Goal: Information Seeking & Learning: Learn about a topic

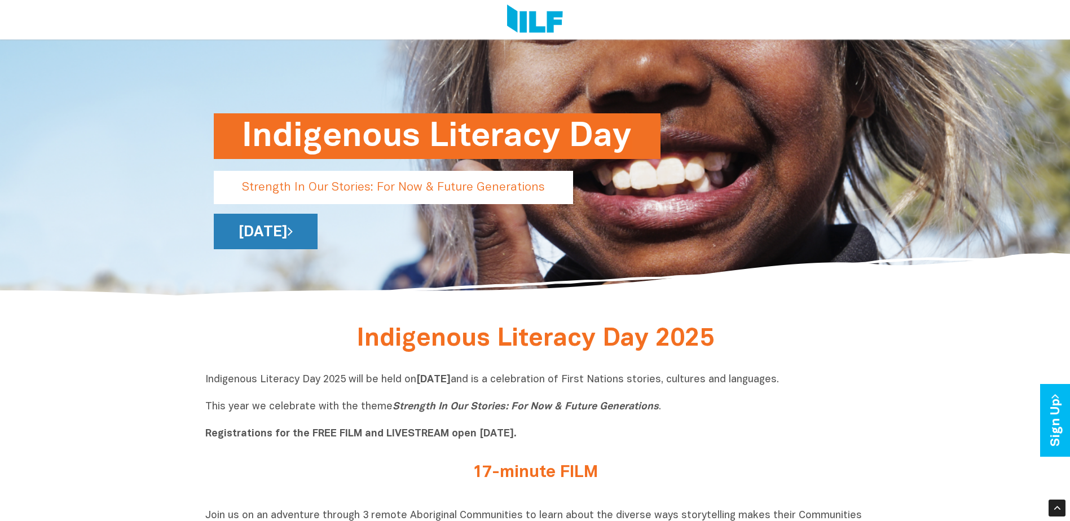
click at [317, 231] on link "[DATE]" at bounding box center [266, 232] width 104 height 36
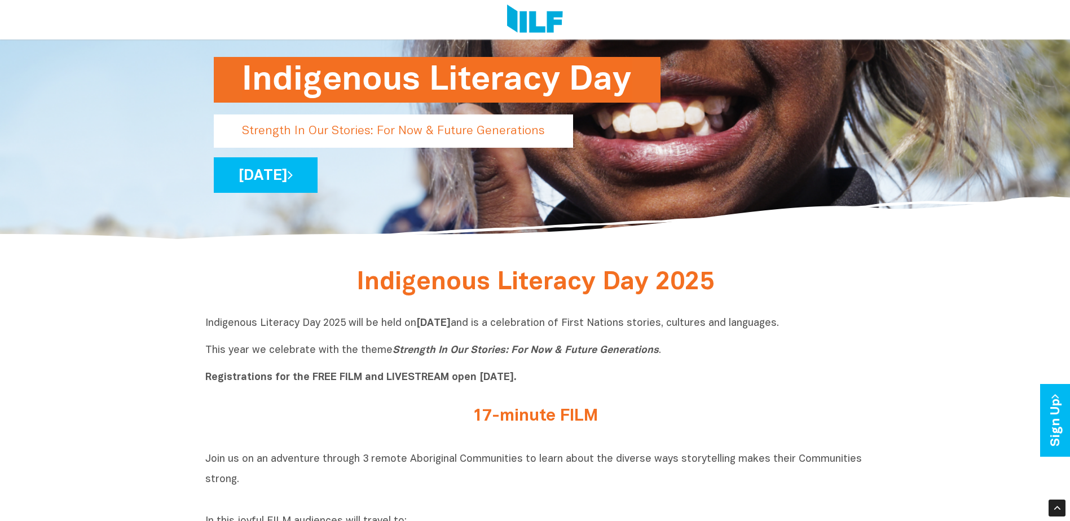
drag, startPoint x: 359, startPoint y: 284, endPoint x: 598, endPoint y: 380, distance: 257.0
copy div "Indigenous Literacy Day 2025 Indigenous Literacy Day 2025 will be held on Wedne…"
click at [392, 354] on icon "Strength In Our Stories: For Now & Future Generations" at bounding box center [525, 351] width 266 height 10
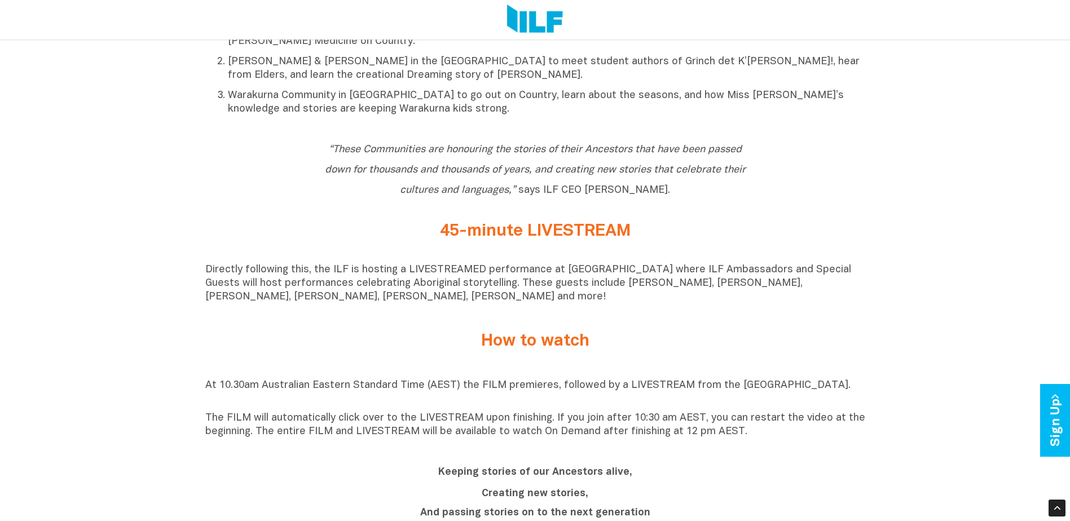
scroll to position [846, 0]
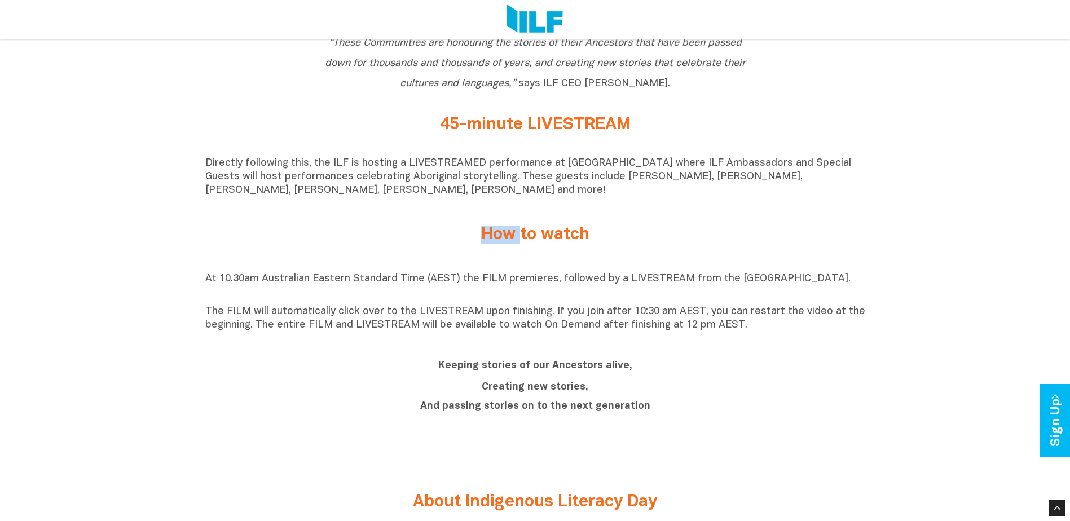
drag, startPoint x: 472, startPoint y: 238, endPoint x: 523, endPoint y: 258, distance: 54.4
click at [523, 258] on div "How to watch" at bounding box center [535, 234] width 660 height 47
drag, startPoint x: 523, startPoint y: 258, endPoint x: 535, endPoint y: 353, distance: 95.5
click at [536, 353] on div "Keeping stories of our Ancestors alive, Creating new stories, And passing stori…" at bounding box center [535, 386] width 660 height 81
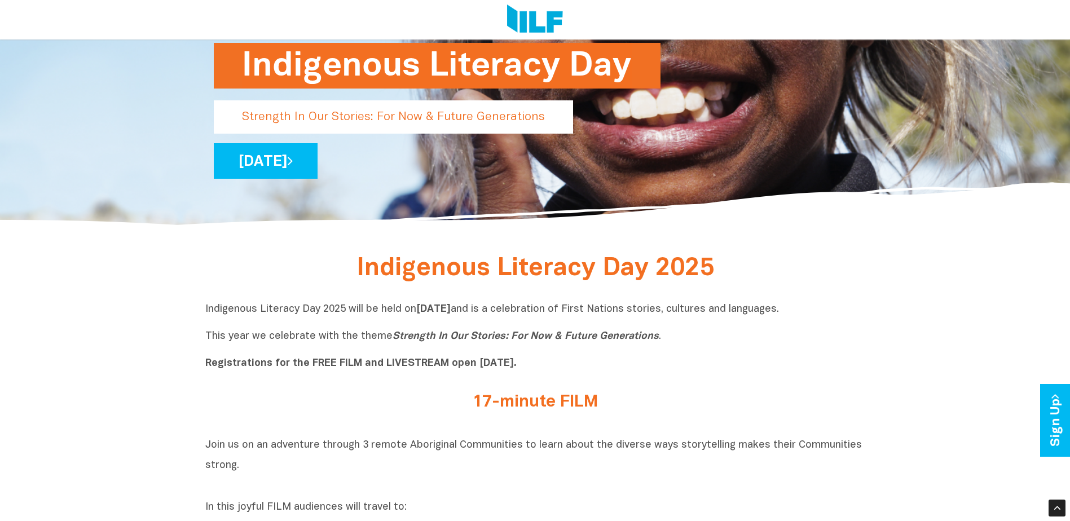
scroll to position [56, 0]
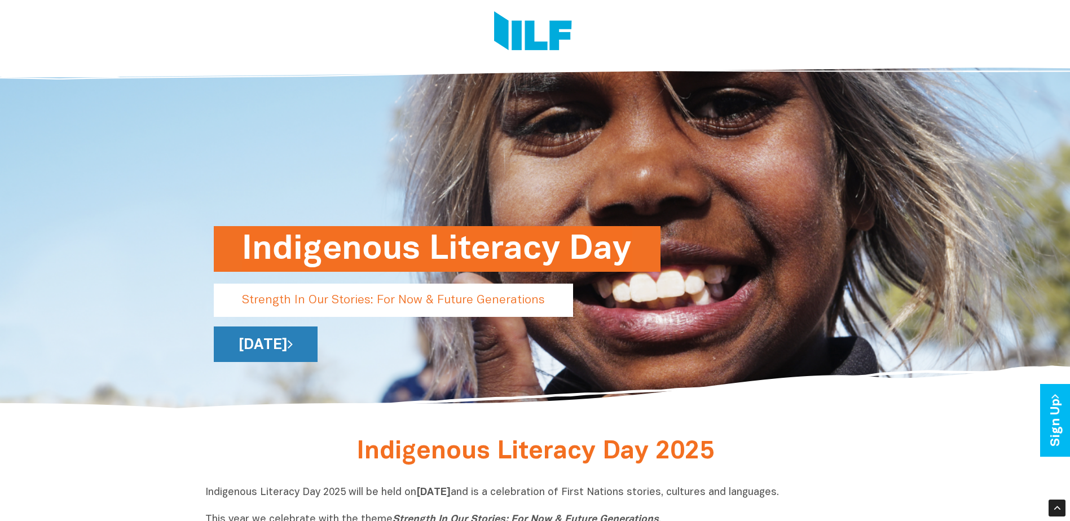
click at [317, 355] on link "[DATE]" at bounding box center [266, 344] width 104 height 36
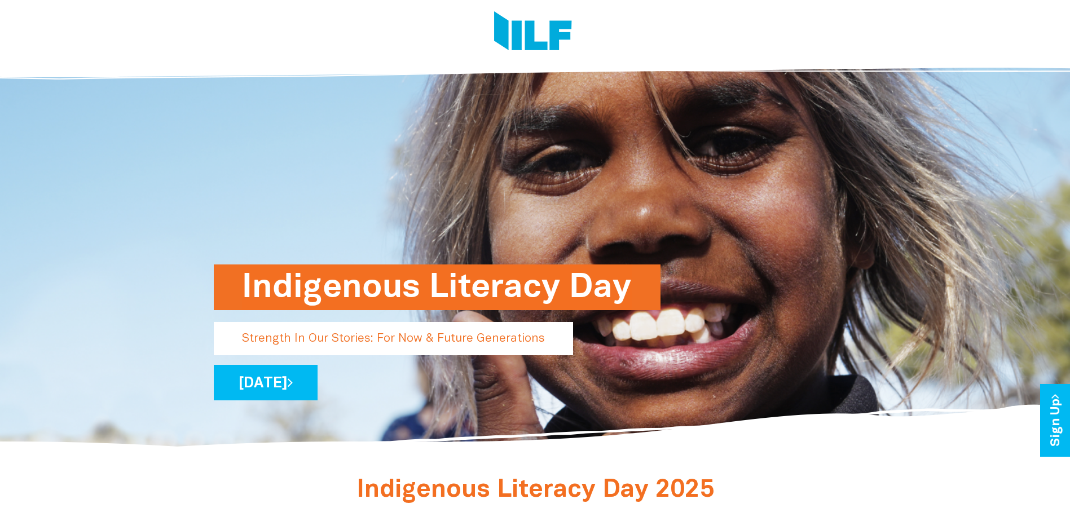
scroll to position [0, 0]
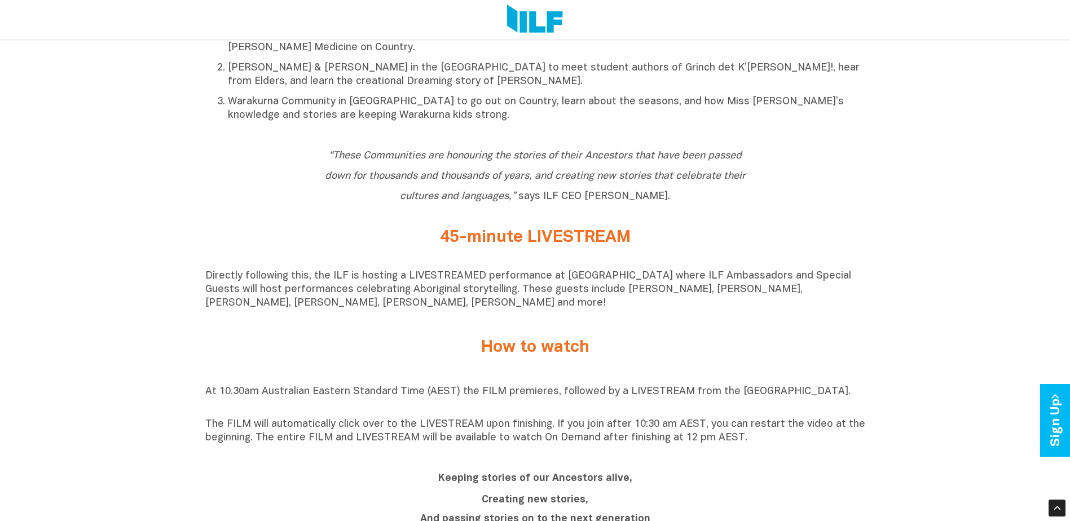
scroll to position [846, 0]
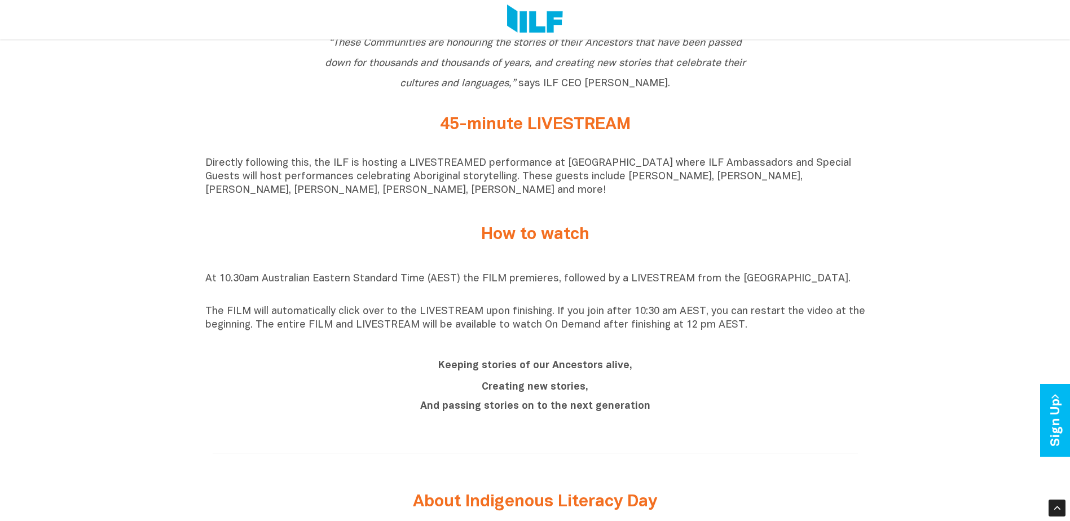
click at [705, 238] on h2 "How to watch" at bounding box center [535, 235] width 423 height 19
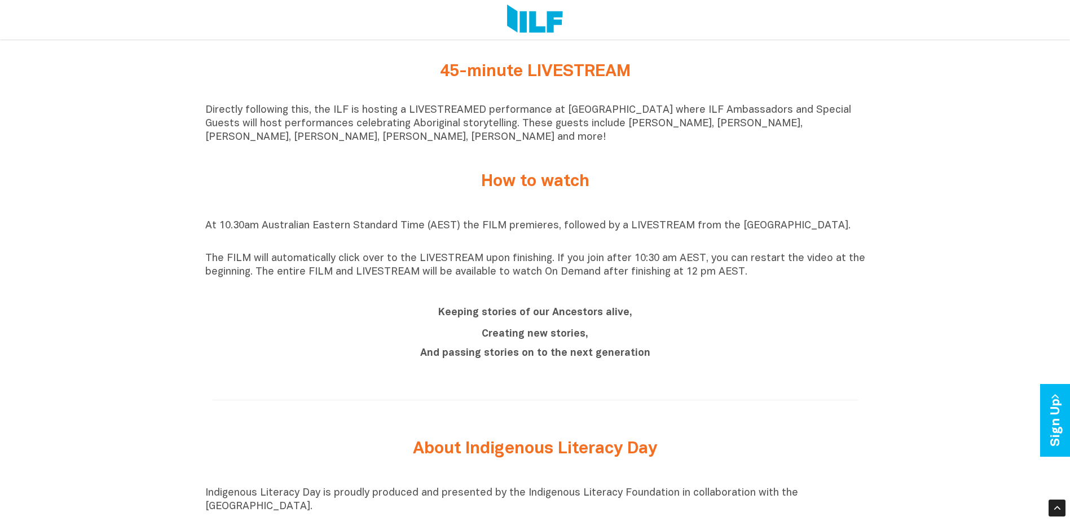
scroll to position [958, 0]
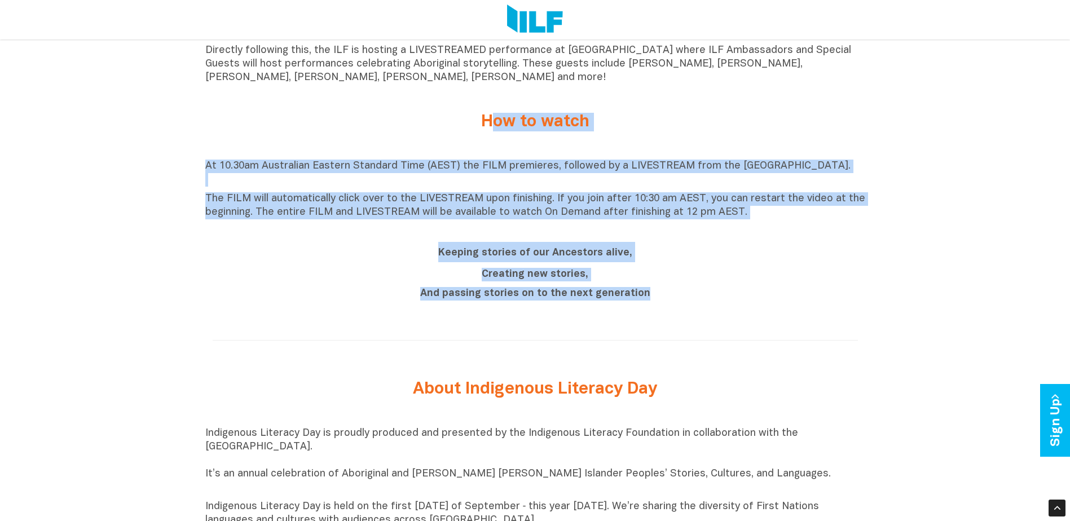
drag, startPoint x: 485, startPoint y: 121, endPoint x: 696, endPoint y: 299, distance: 276.0
click at [696, 299] on div "Indigenous Literacy Day 2025 Indigenous Literacy Day 2025 will be held [DATE][D…" at bounding box center [535, 211] width 1070 height 1358
copy div "How to watch At 10.30am Australian Eastern Standard Time (AEST) the FILM premie…"
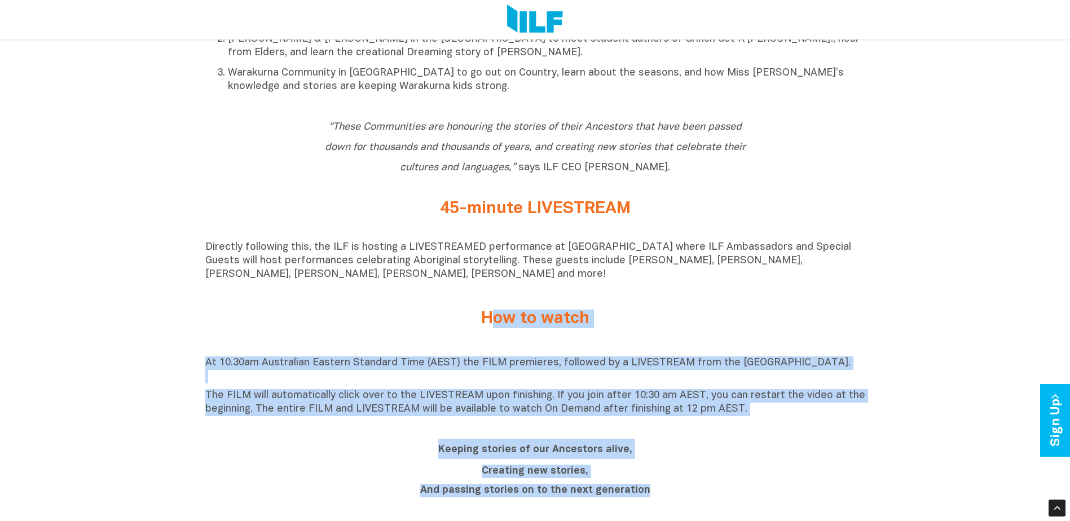
scroll to position [733, 0]
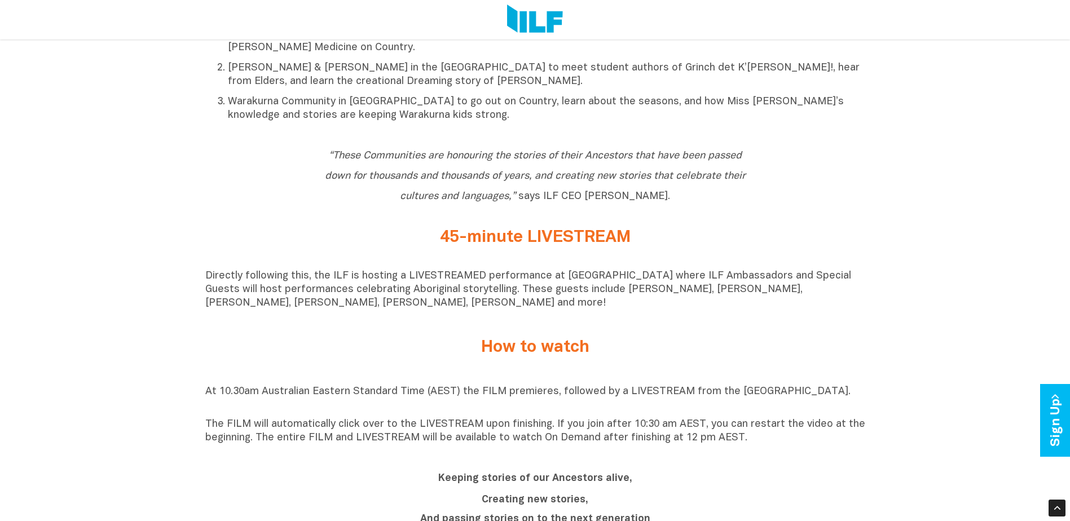
click at [449, 243] on h2 "45-minute LIVESTREAM" at bounding box center [535, 237] width 423 height 19
click at [633, 240] on h2 "45-minute LIVESTREAM" at bounding box center [535, 237] width 423 height 19
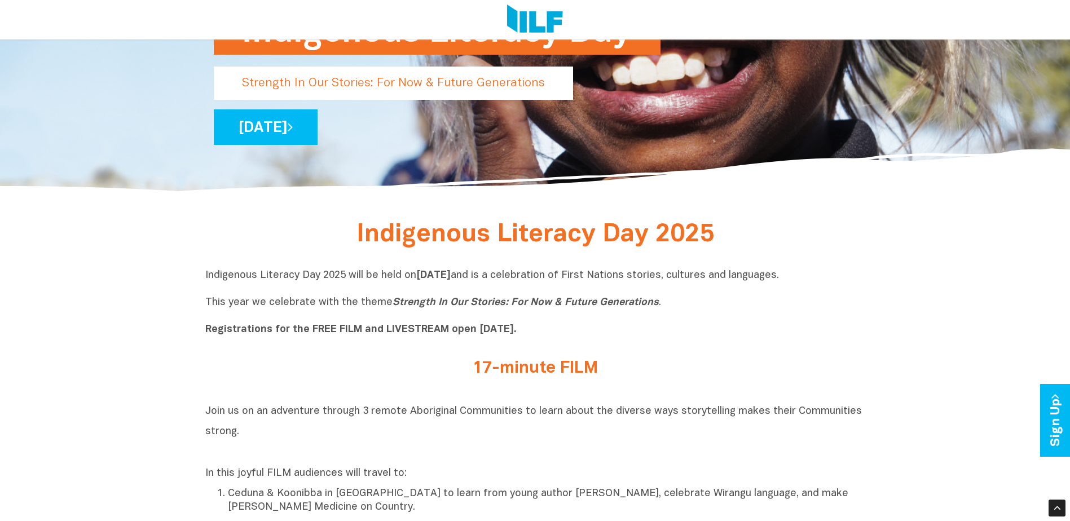
scroll to position [226, 0]
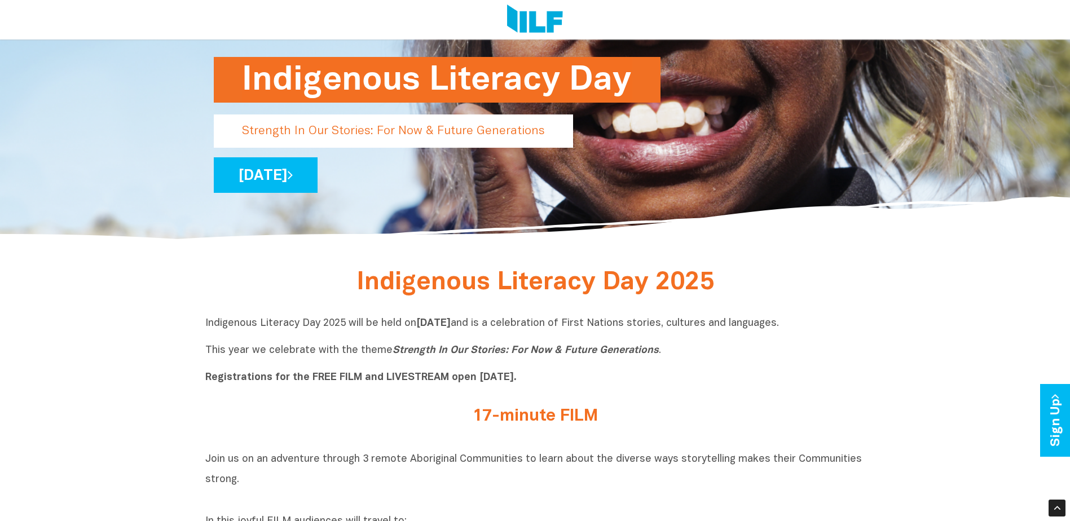
drag, startPoint x: 203, startPoint y: 321, endPoint x: 857, endPoint y: 381, distance: 656.7
copy p "Indigenous Literacy Day 2025 will be held [DATE][DATE] and is a celebration of …"
click at [786, 418] on div "17-minute FILM" at bounding box center [535, 419] width 660 height 24
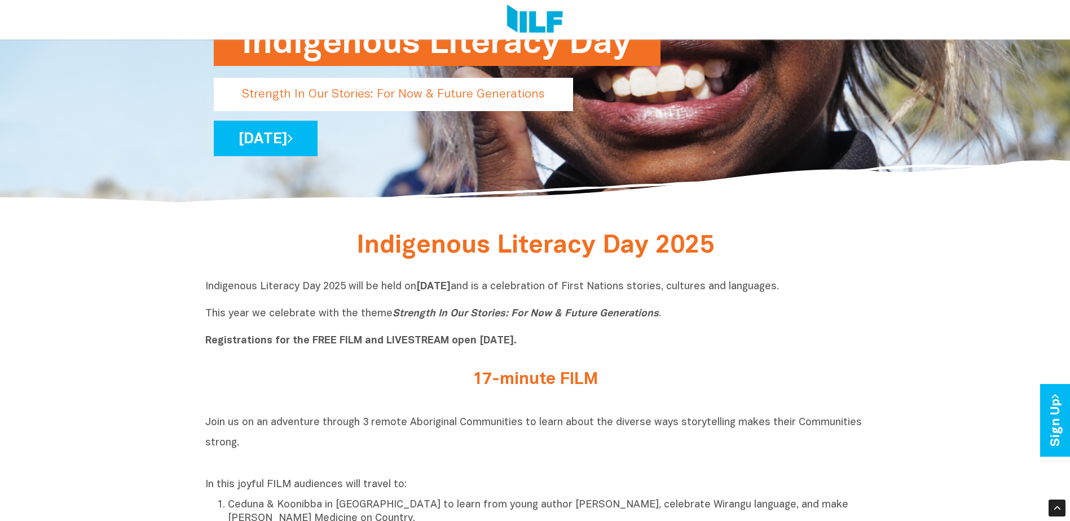
scroll to position [282, 0]
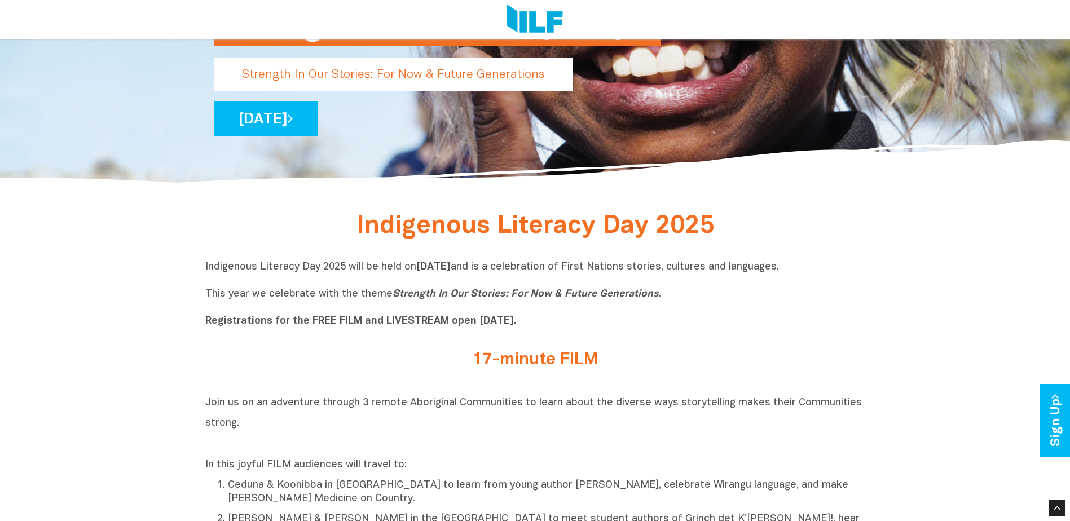
click at [546, 298] on icon "Strength In Our Stories: For Now & Future Generations" at bounding box center [525, 294] width 266 height 10
click at [553, 330] on div "Indigenous Literacy Day 2025 will be held [DATE][DATE] and is a celebration of …" at bounding box center [535, 296] width 660 height 73
drag, startPoint x: 304, startPoint y: 321, endPoint x: 545, endPoint y: 322, distance: 241.3
click at [545, 322] on p "Indigenous Literacy Day 2025 will be held [DATE][DATE] and is a celebration of …" at bounding box center [535, 294] width 660 height 68
copy b "FREE FILM and LIVESTREAM open [DATE]."
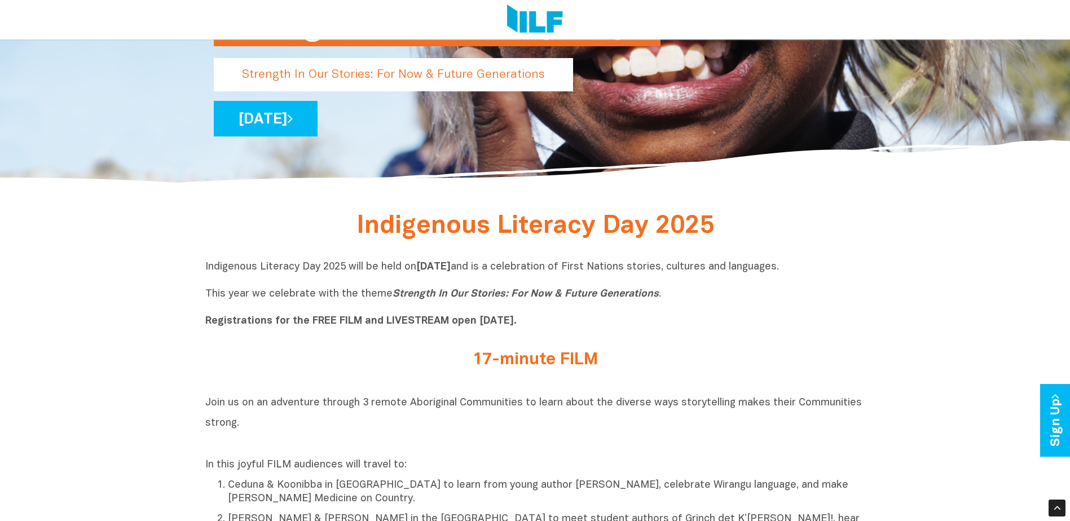
click at [673, 382] on div "17-minute FILM" at bounding box center [535, 362] width 660 height 41
click at [595, 316] on p "Indigenous Literacy Day 2025 will be held [DATE][DATE] and is a celebration of …" at bounding box center [535, 294] width 660 height 68
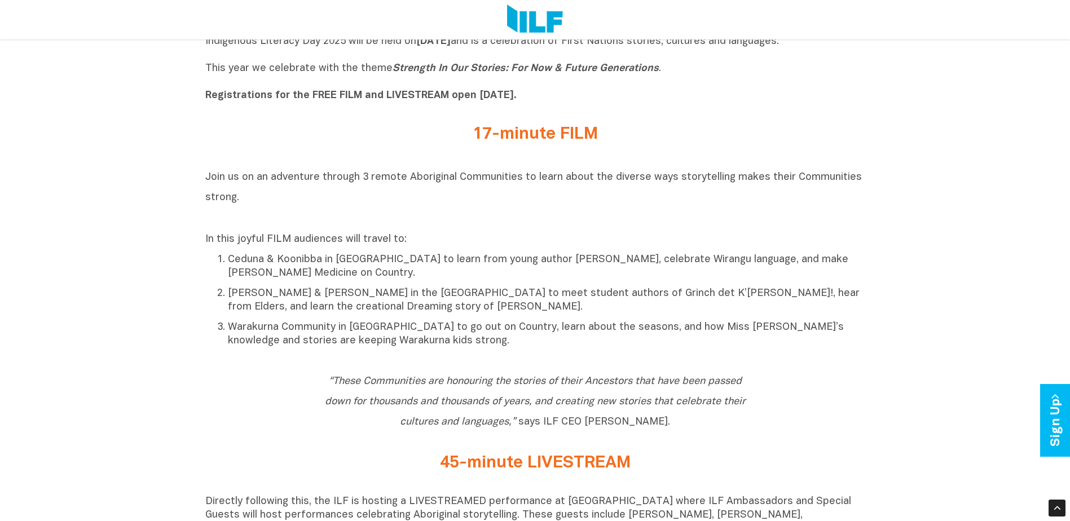
scroll to position [846, 0]
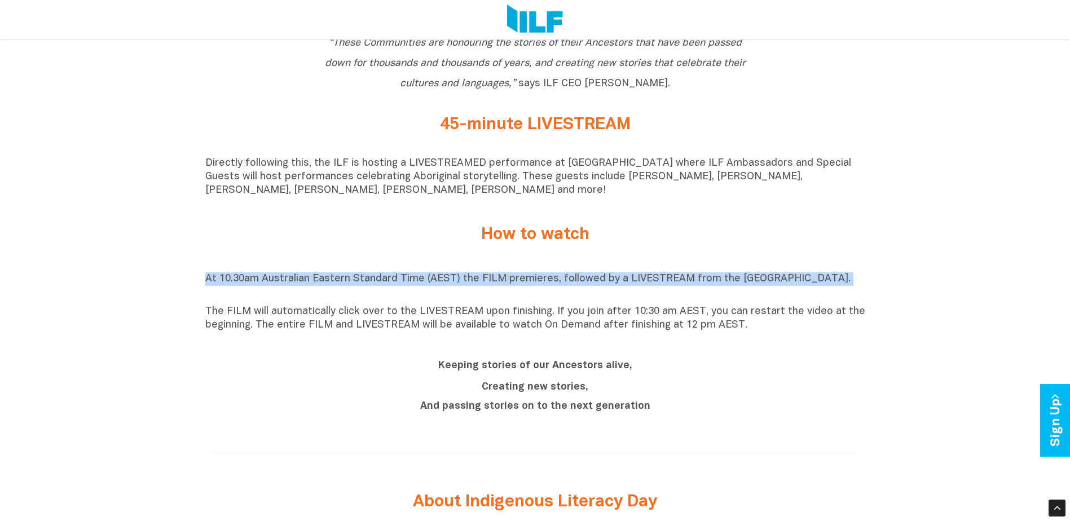
drag, startPoint x: 206, startPoint y: 289, endPoint x: 793, endPoint y: 291, distance: 586.9
click at [793, 291] on p "At 10.30am Australian Eastern Standard Time (AEST) the FILM premieres, followed…" at bounding box center [535, 285] width 660 height 27
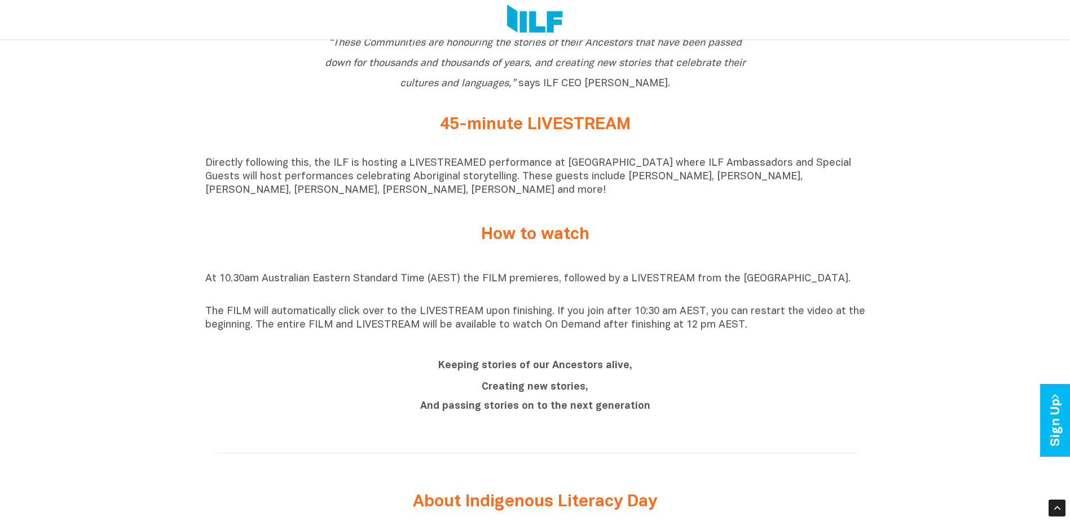
drag, startPoint x: 793, startPoint y: 291, endPoint x: 799, endPoint y: 313, distance: 23.4
click at [809, 313] on p "The FILM will automatically click over to the LIVESTREAM upon finishing. If you…" at bounding box center [535, 318] width 660 height 27
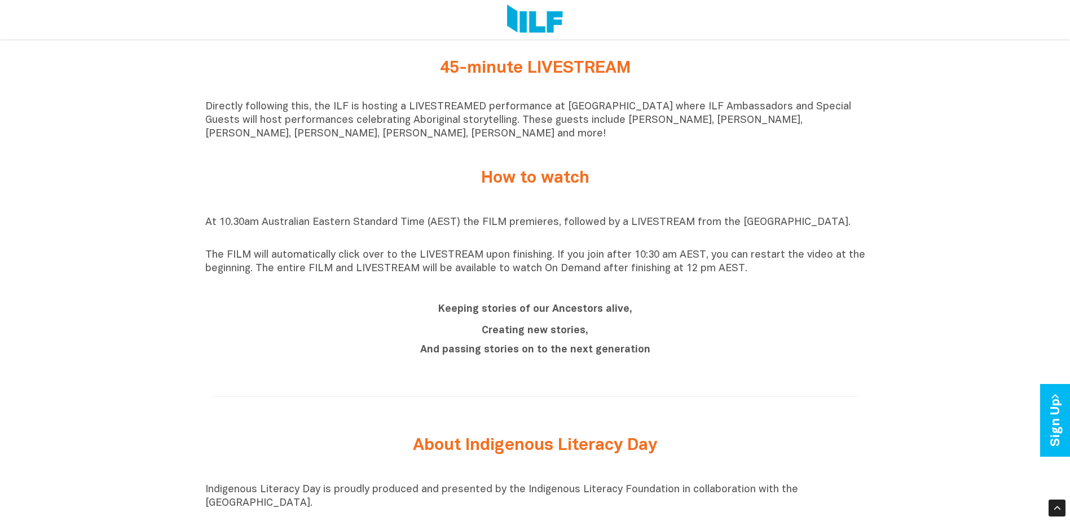
scroll to position [958, 0]
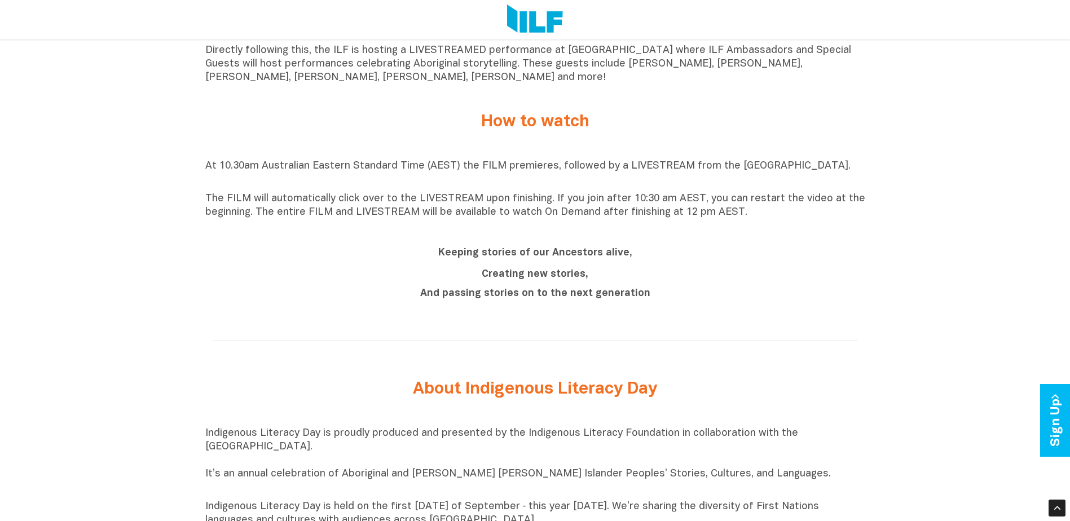
click at [513, 279] on b "Creating new stories," at bounding box center [534, 274] width 107 height 10
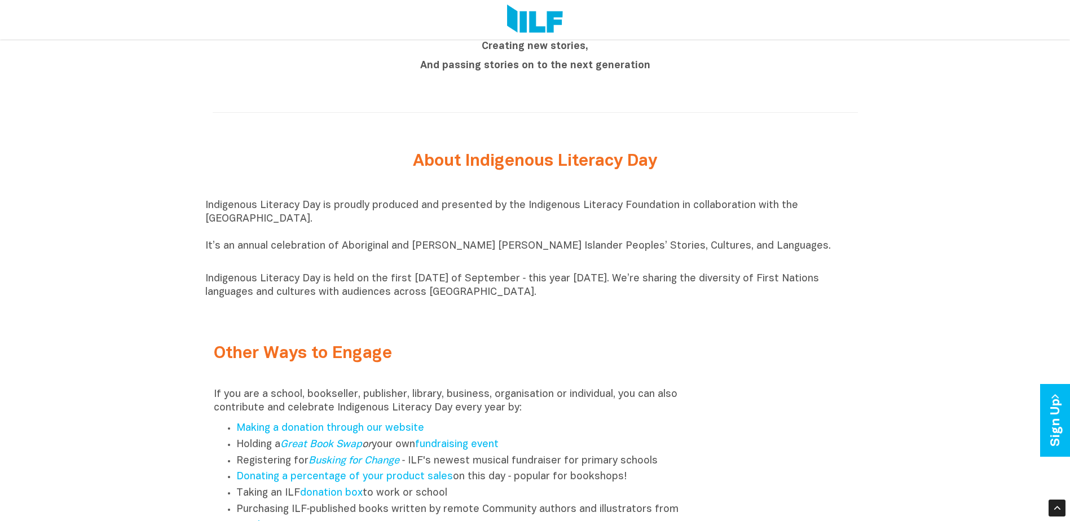
scroll to position [1240, 0]
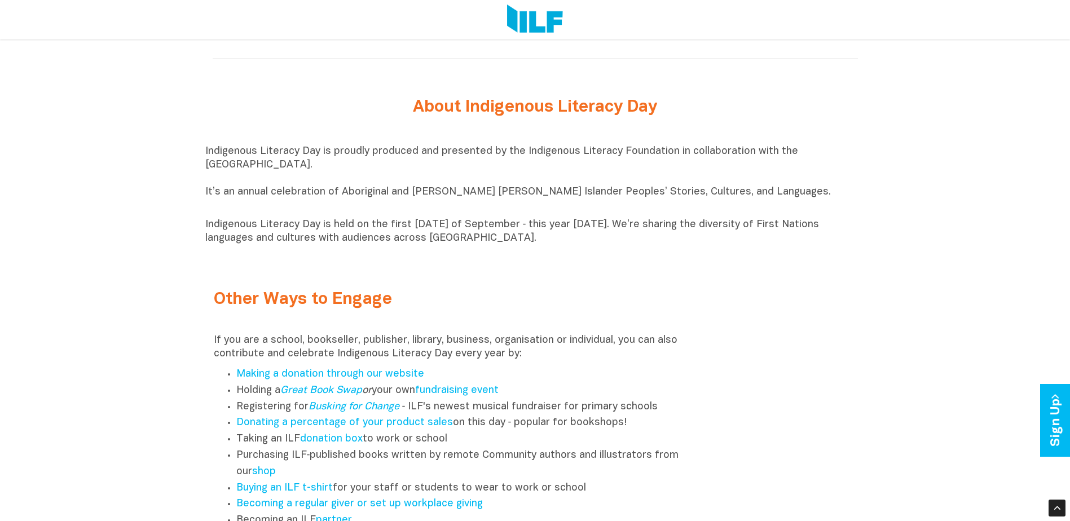
click at [696, 341] on div "Other Ways to Engage If you are a school, bookseller, publisher, library, busin…" at bounding box center [452, 434] width 495 height 332
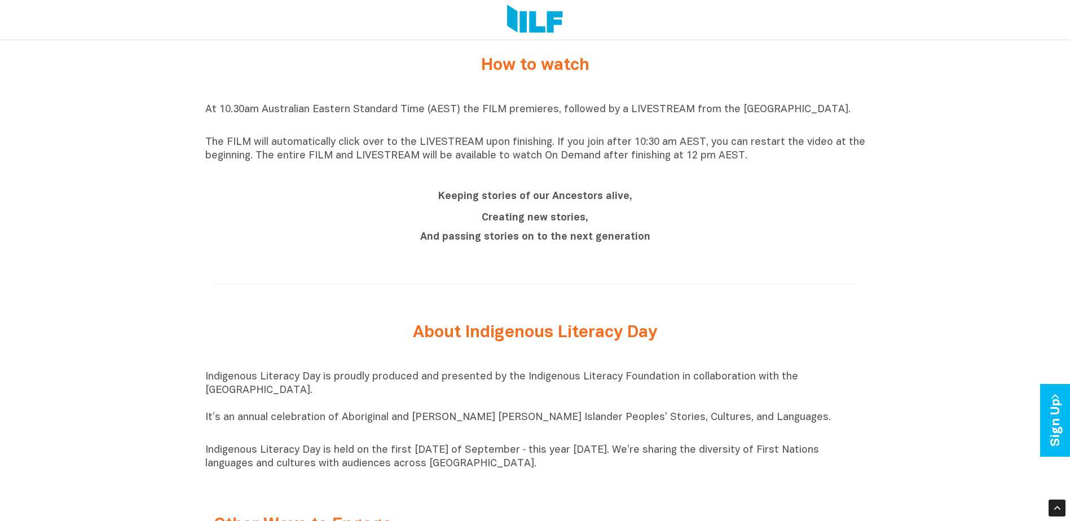
scroll to position [958, 0]
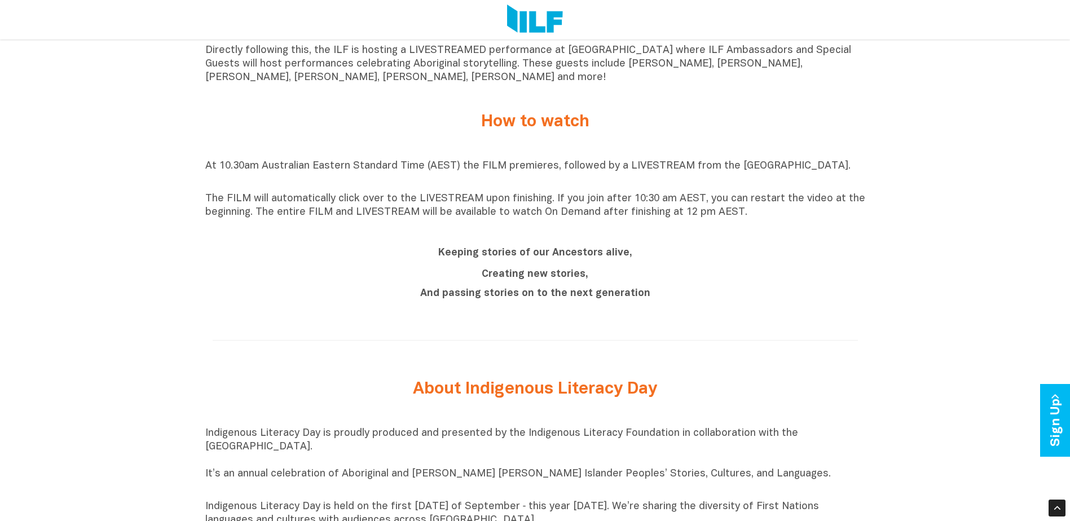
drag, startPoint x: 206, startPoint y: 172, endPoint x: 843, endPoint y: 171, distance: 636.5
click at [843, 171] on p "At 10.30am Australian Eastern Standard Time (AEST) the FILM premieres, followed…" at bounding box center [535, 173] width 660 height 27
copy p "At 10.30am Australian Eastern Standard Time (AEST) the FILM premieres, followed…"
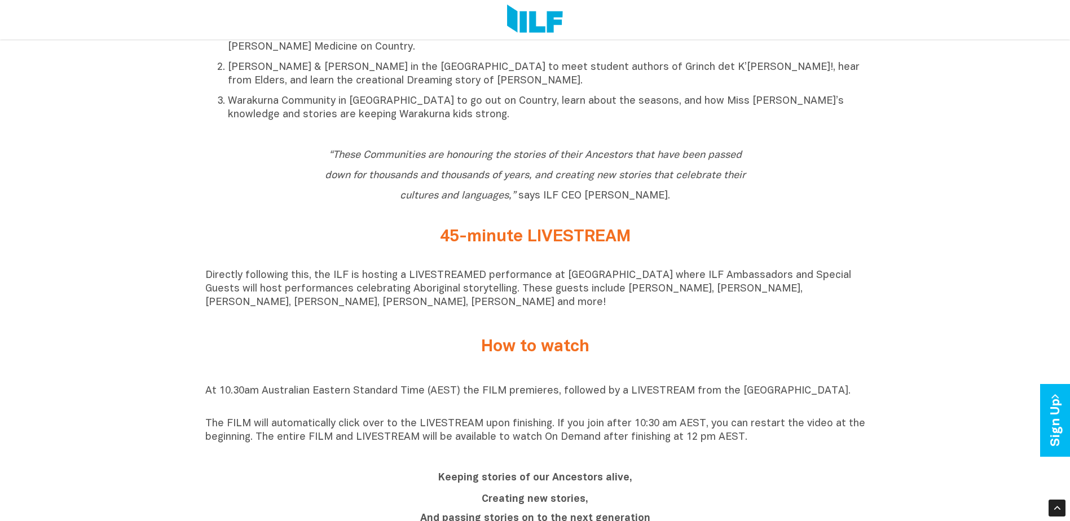
scroll to position [733, 0]
click at [404, 286] on p "Directly following this, the ILF is hosting a LIVESTREAMED performance at [GEOG…" at bounding box center [535, 289] width 660 height 41
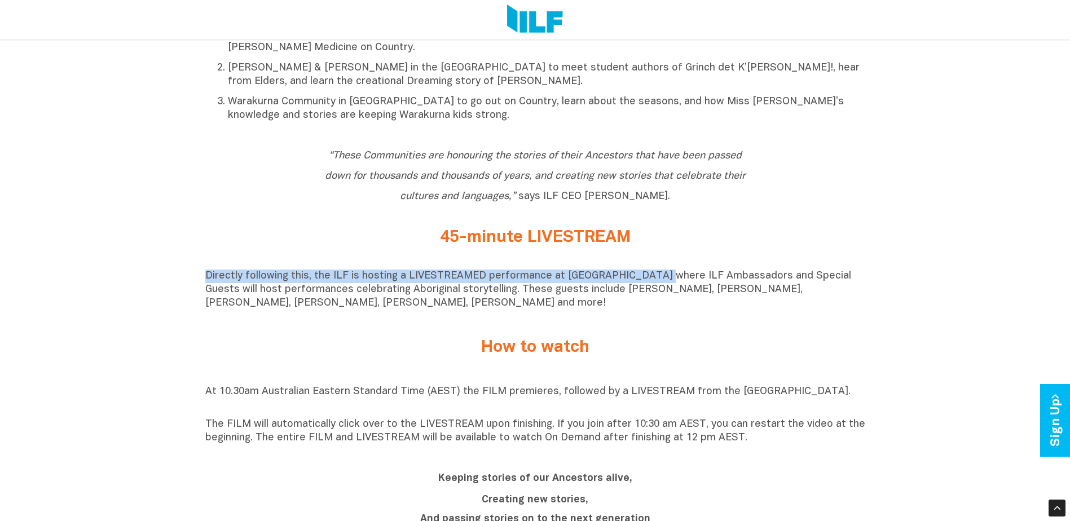
drag, startPoint x: 201, startPoint y: 281, endPoint x: 654, endPoint y: 286, distance: 452.8
click at [654, 286] on div "Indigenous Literacy Day 2025 Indigenous Literacy Day 2025 will be held [DATE][D…" at bounding box center [535, 437] width 1070 height 1358
copy p "Directly following this, the ILF is hosting a LIVESTREAMED performance at [GEOG…"
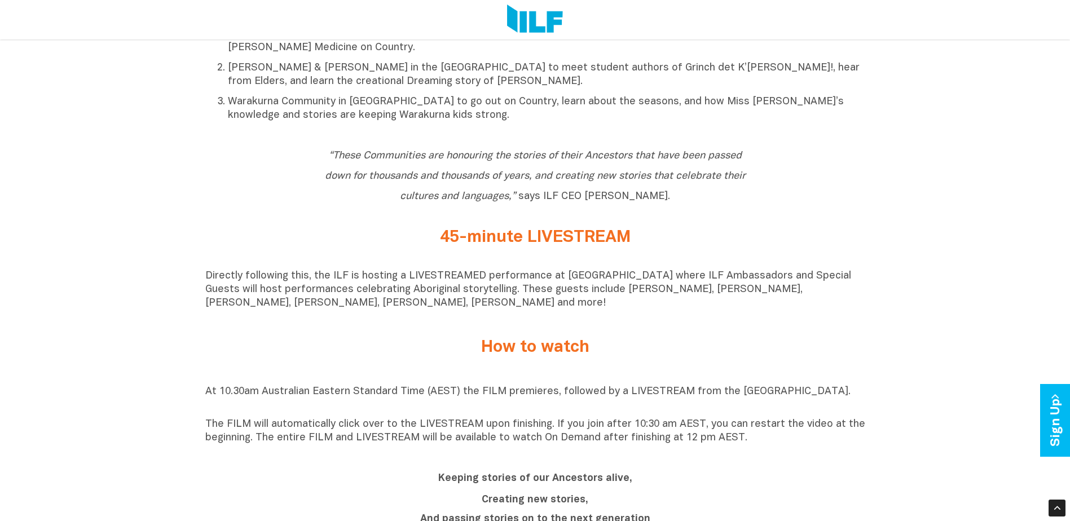
click at [555, 357] on h2 "How to watch" at bounding box center [535, 347] width 423 height 19
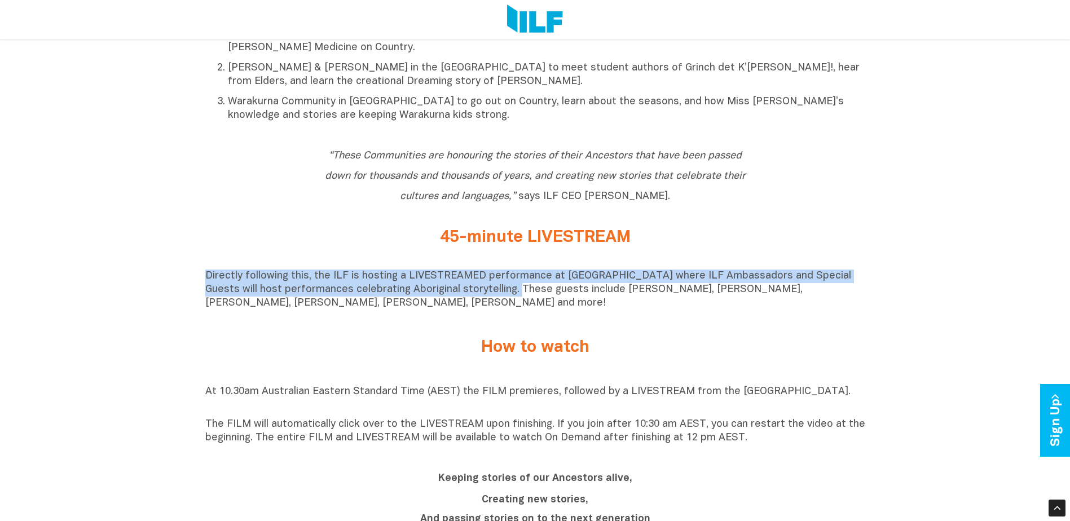
drag, startPoint x: 476, startPoint y: 299, endPoint x: 176, endPoint y: 271, distance: 301.3
click at [176, 271] on div "Indigenous Literacy Day 2025 Indigenous Literacy Day 2025 will be held [DATE][D…" at bounding box center [535, 437] width 1070 height 1358
copy p "Directly following this, the ILF is hosting a LIVESTREAMED performance at [GEOG…"
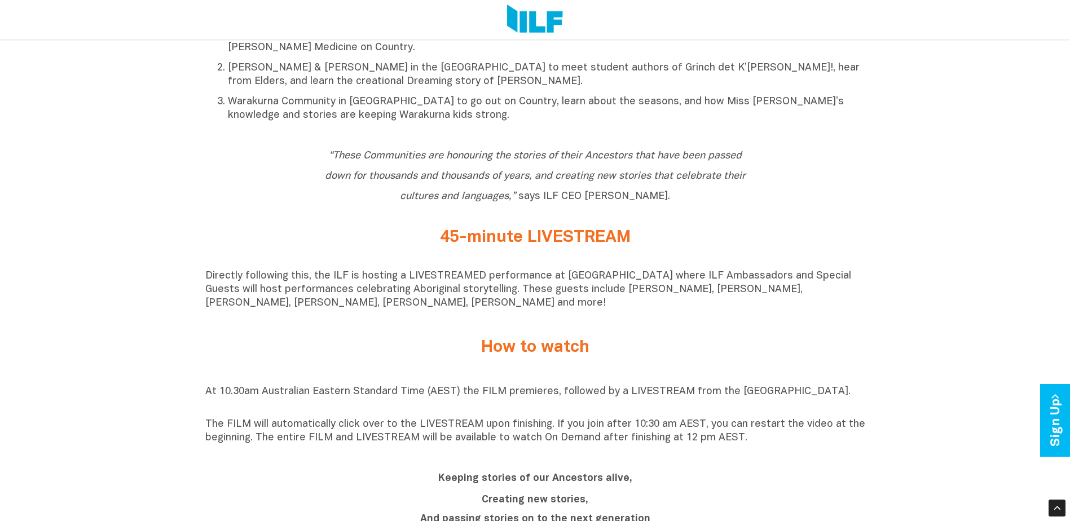
click at [577, 440] on p "The FILM will automatically click over to the LIVESTREAM upon finishing. If you…" at bounding box center [535, 431] width 660 height 27
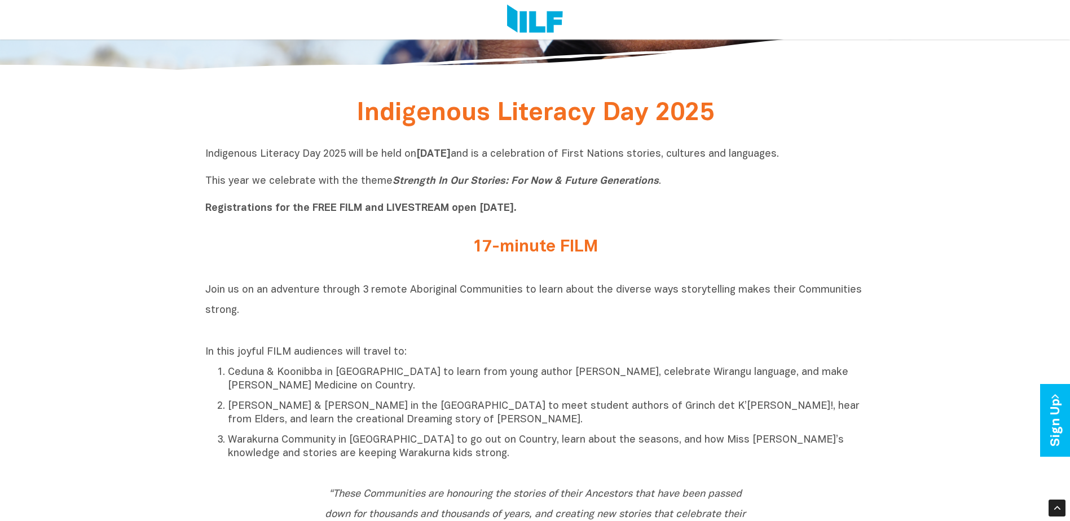
scroll to position [338, 0]
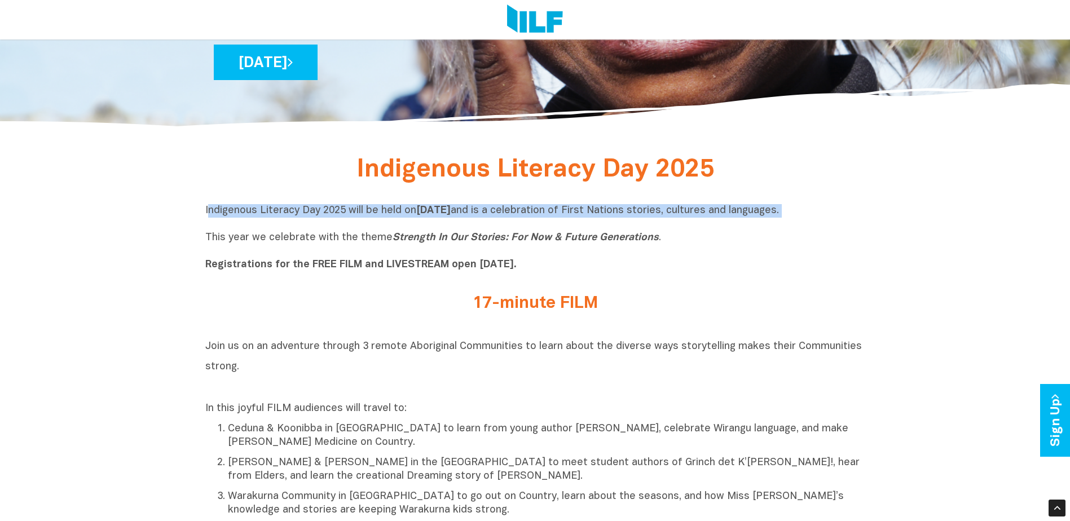
drag, startPoint x: 206, startPoint y: 213, endPoint x: 872, endPoint y: 219, distance: 665.3
copy p "ndigenous Literacy Day 2025 will be held [DATE][DATE] and is a celebration of F…"
